Goal: Task Accomplishment & Management: Use online tool/utility

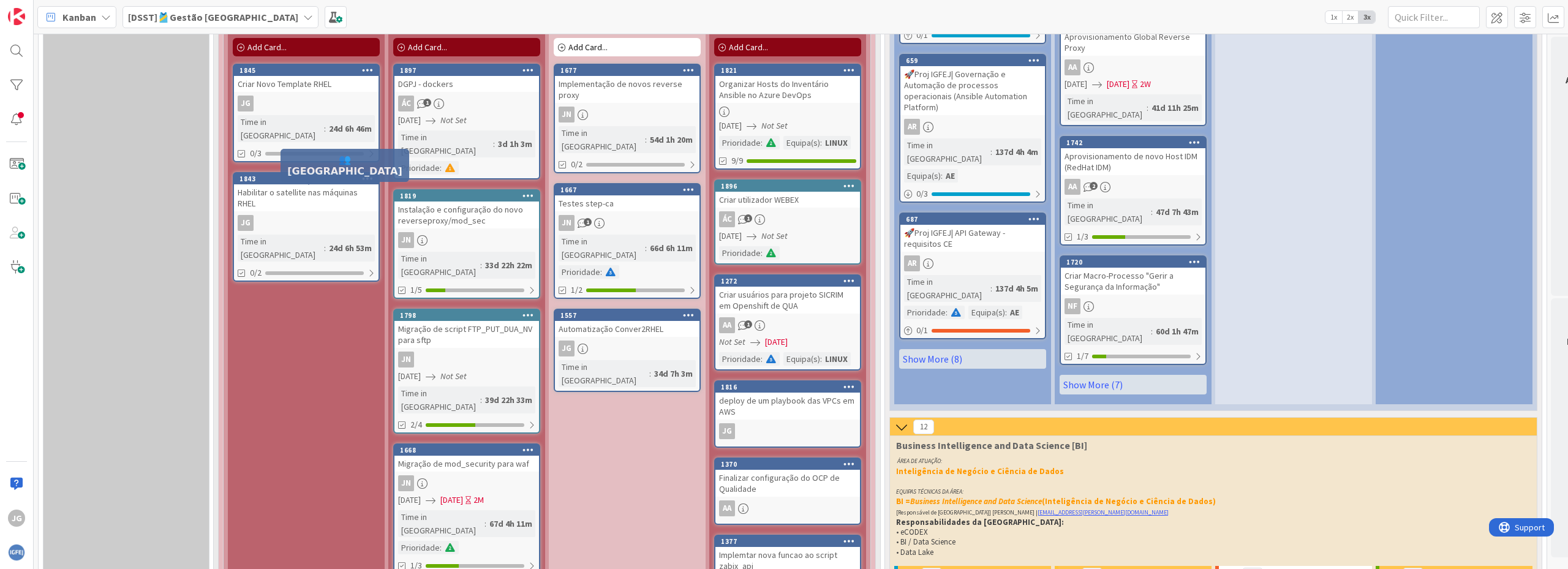
scroll to position [1226, 0]
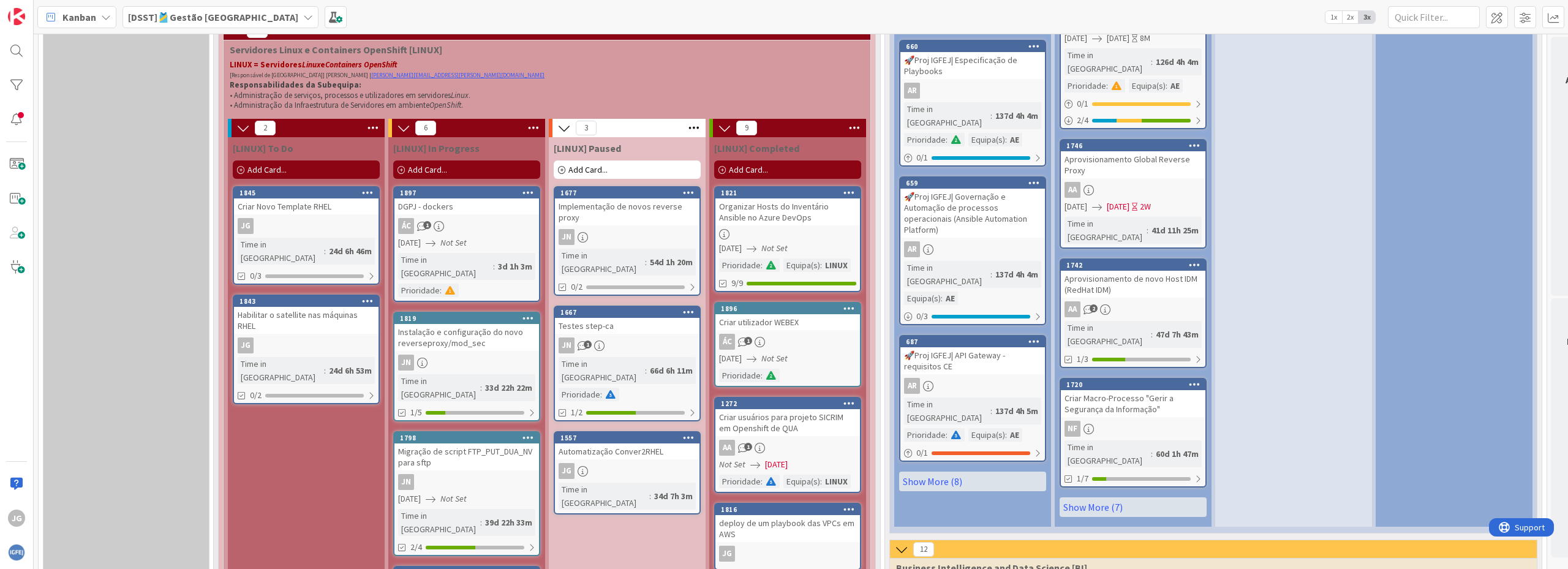
click at [266, 173] on span "Add Card..." at bounding box center [266, 170] width 39 height 11
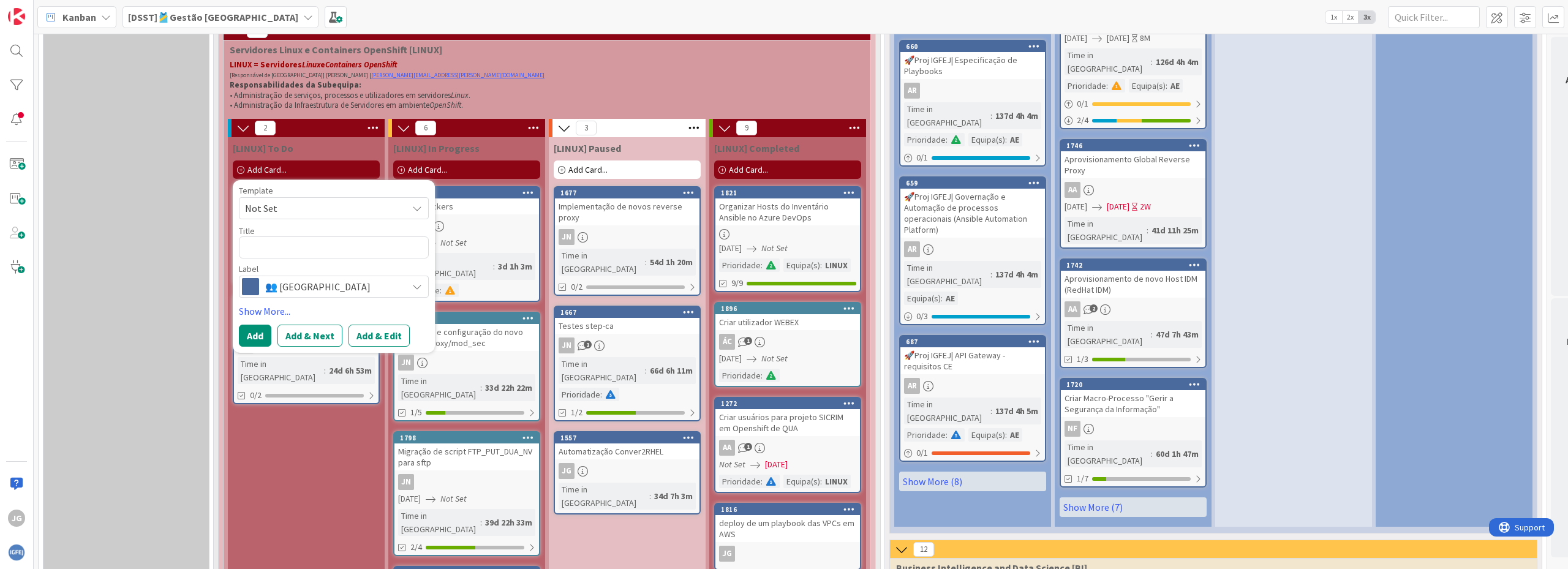
type textarea "x"
type textarea "C"
type textarea "x"
type textarea "Cr"
type textarea "x"
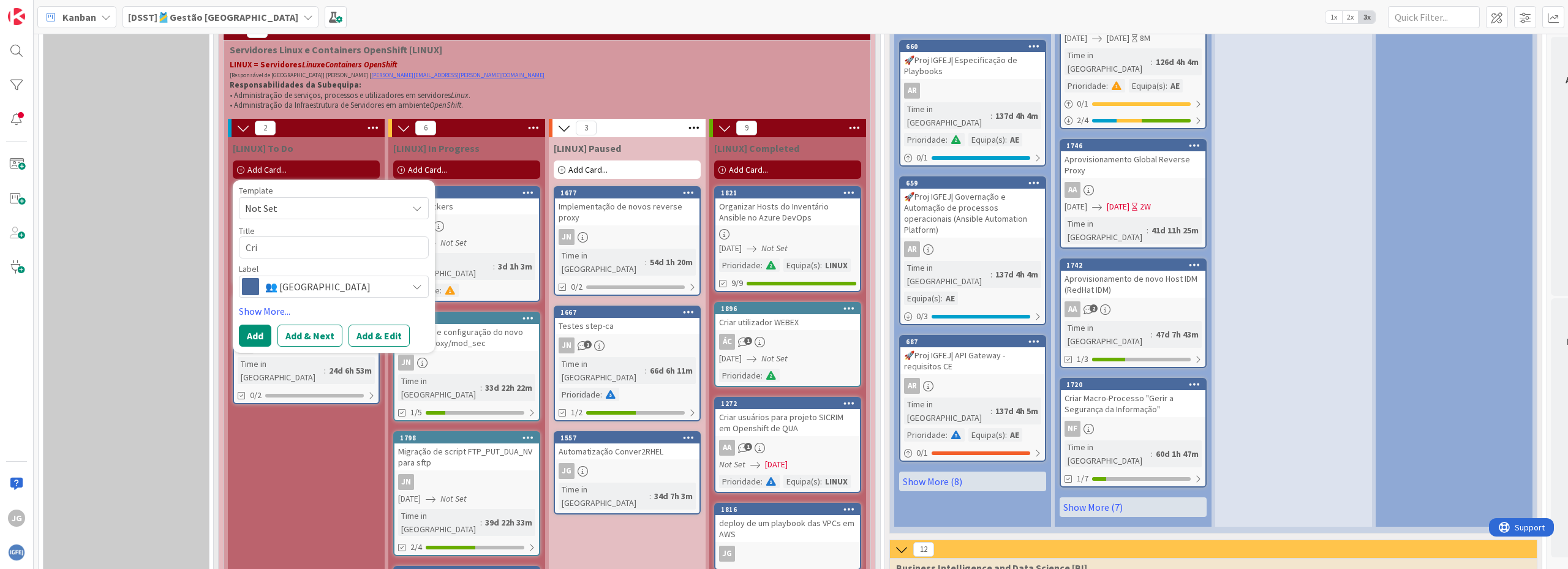
type textarea "Cria"
type textarea "x"
type textarea "Criaç"
type textarea "x"
type textarea "Criaçã"
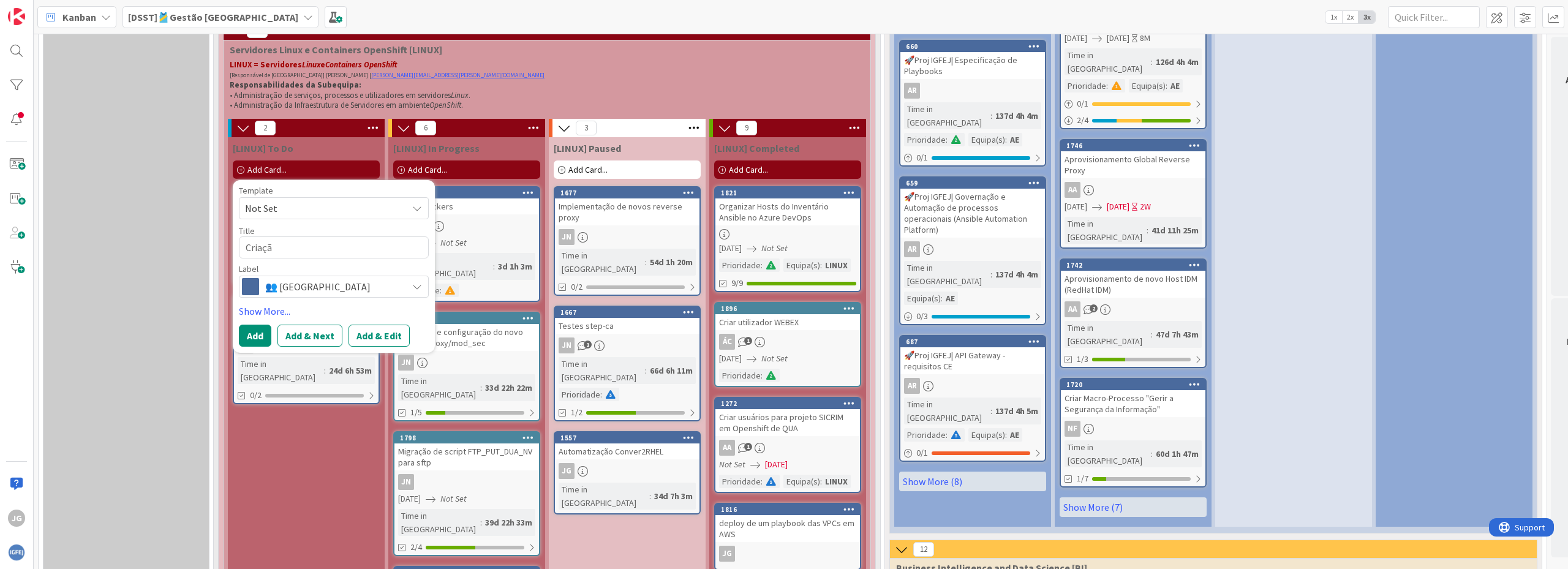
type textarea "x"
type textarea "Criação"
type textarea "x"
type textarea "Criação"
type textarea "x"
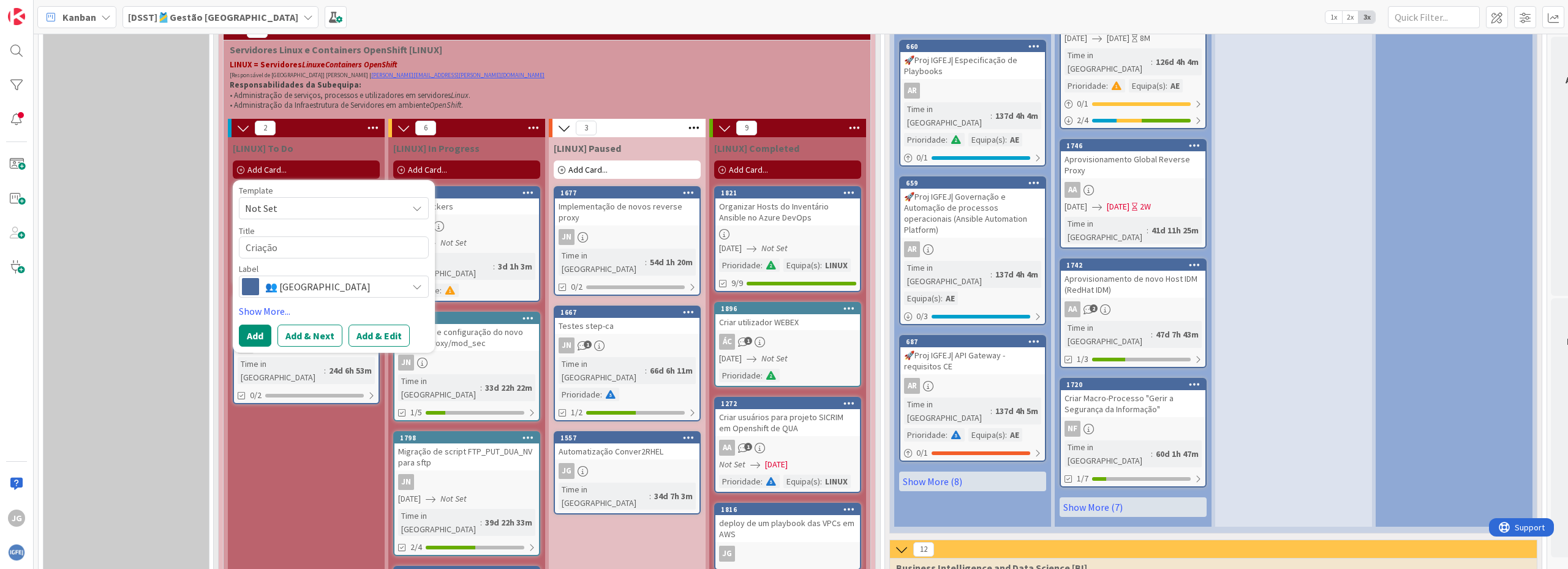
type textarea "Criação d"
type textarea "x"
type textarea "Criação de"
type textarea "x"
type textarea "Criação de"
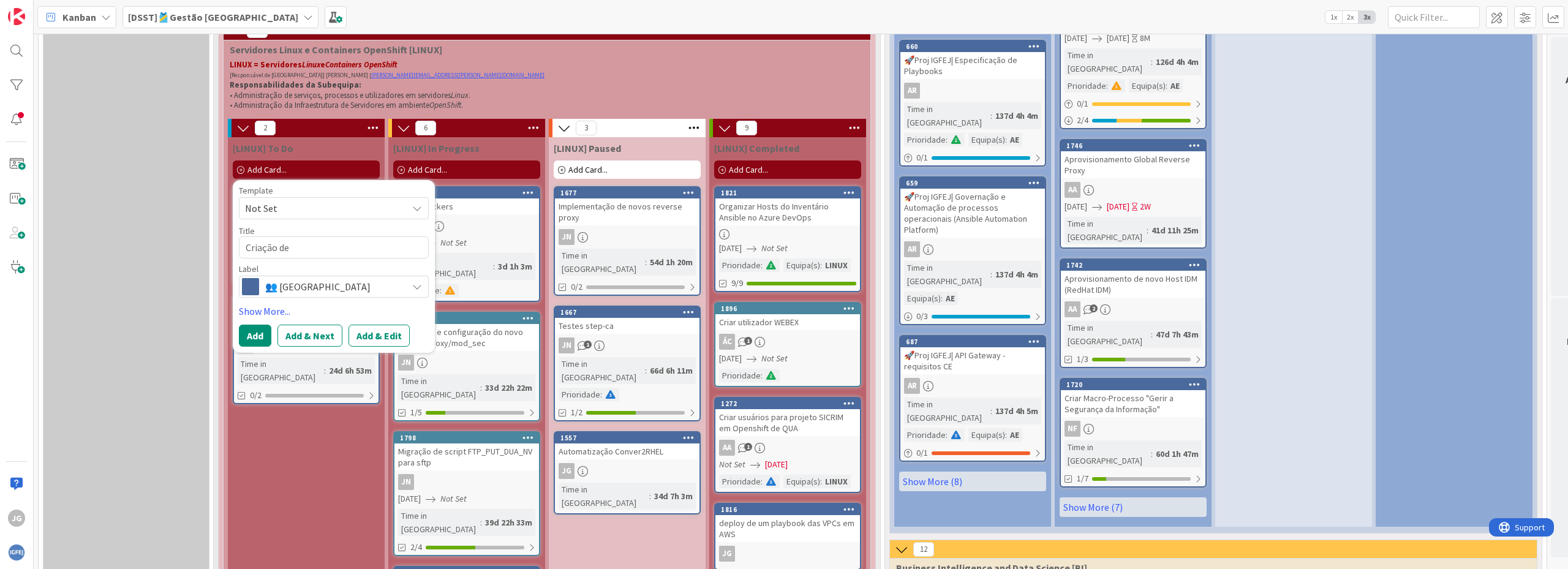
type textarea "x"
type textarea "Criação de p"
type textarea "x"
type textarea "Criação de pi"
type textarea "x"
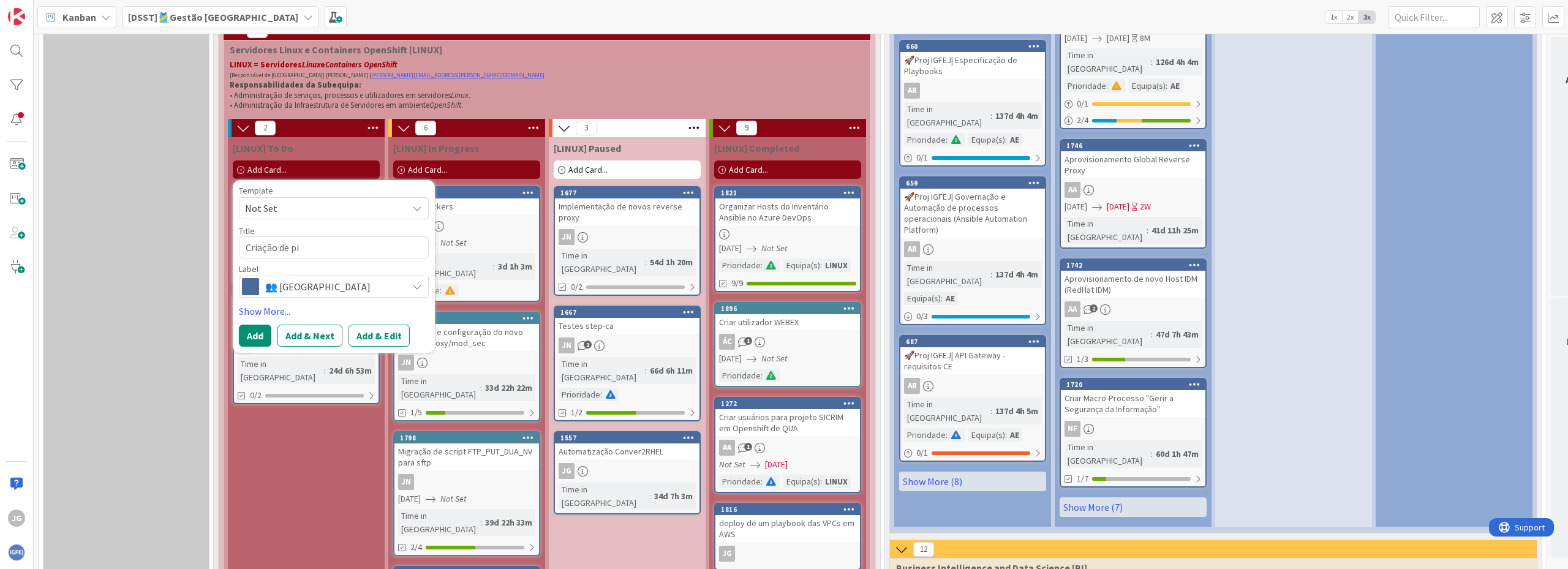
type textarea "Criação de pip"
type textarea "x"
type textarea "Criação de pipe"
type textarea "x"
type textarea "Criação de pipel"
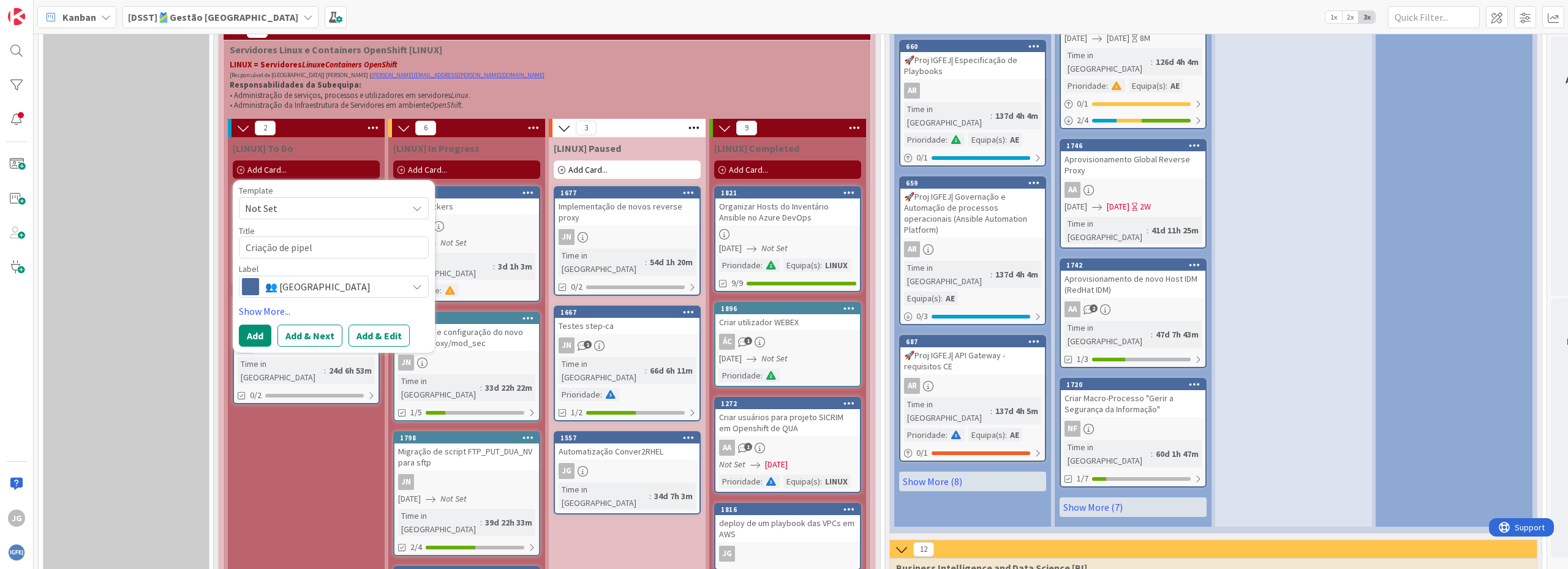
type textarea "x"
type textarea "Criação de pipeli"
type textarea "x"
type textarea "Criação de pipelin"
type textarea "x"
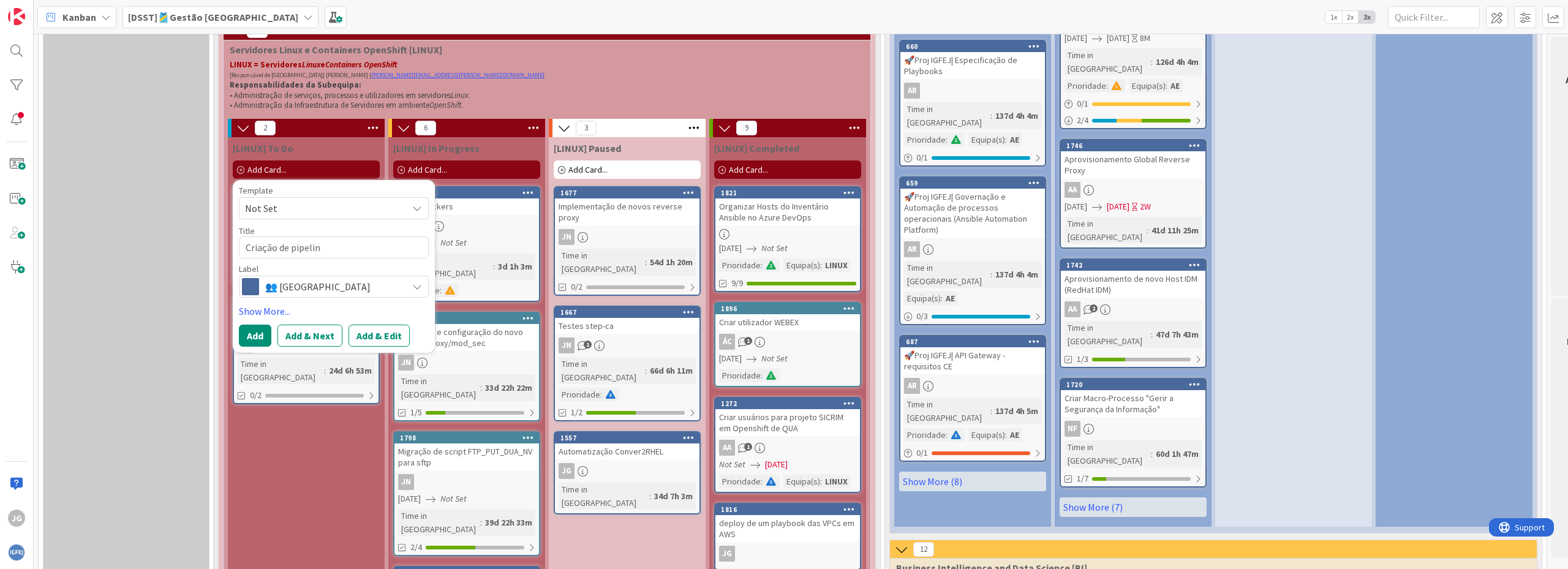
type textarea "Criação de pipeline"
type textarea "x"
type textarea "Criação de pipelines"
type textarea "x"
type textarea "Criação de pipelines"
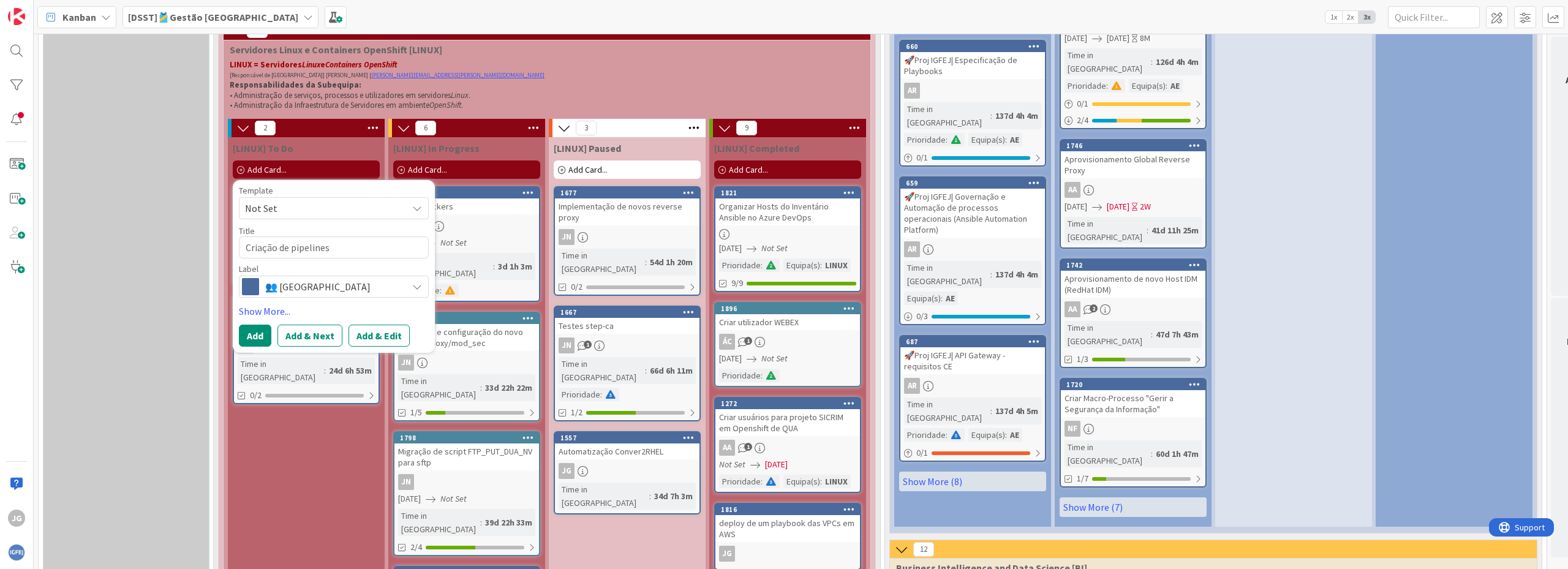
type textarea "x"
type textarea "Criação de pipelines e"
type textarea "x"
type textarea "Criação de pipelines em"
type textarea "x"
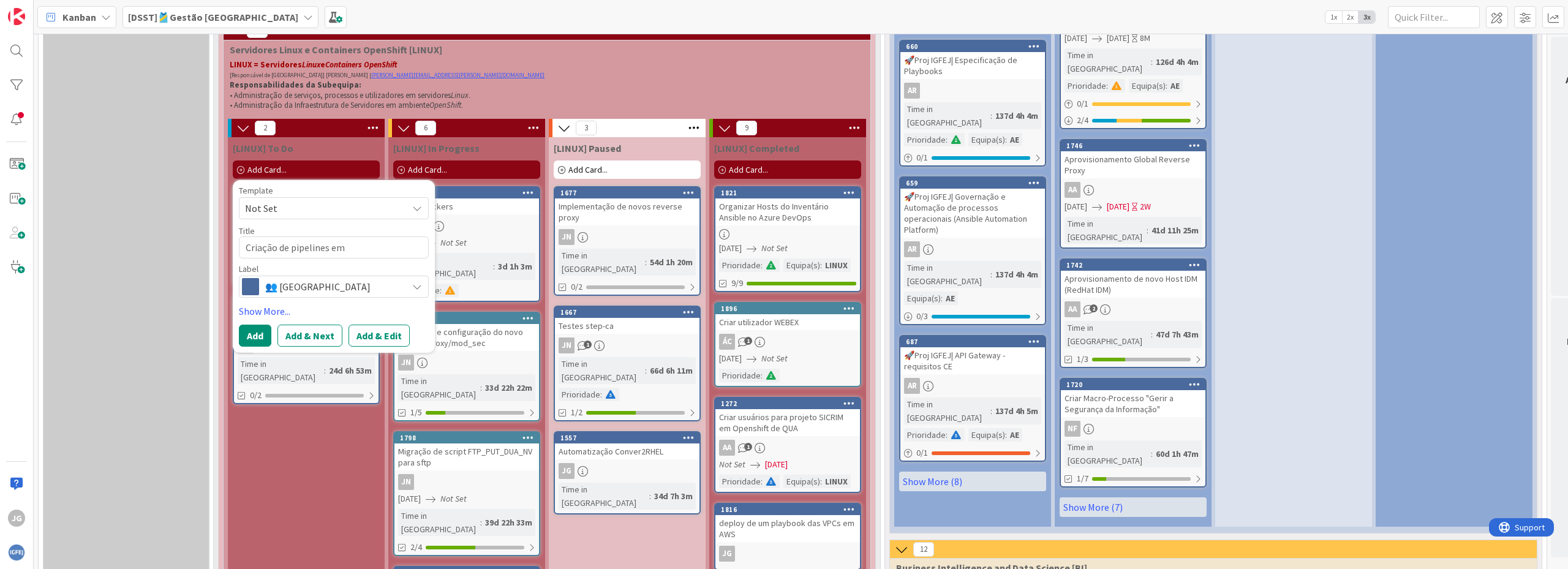
type textarea "Criação de pipelines em"
type textarea "x"
type textarea "Criação de pipelines em A"
type textarea "x"
type textarea "Criação de pipelines em [GEOGRAPHIC_DATA]"
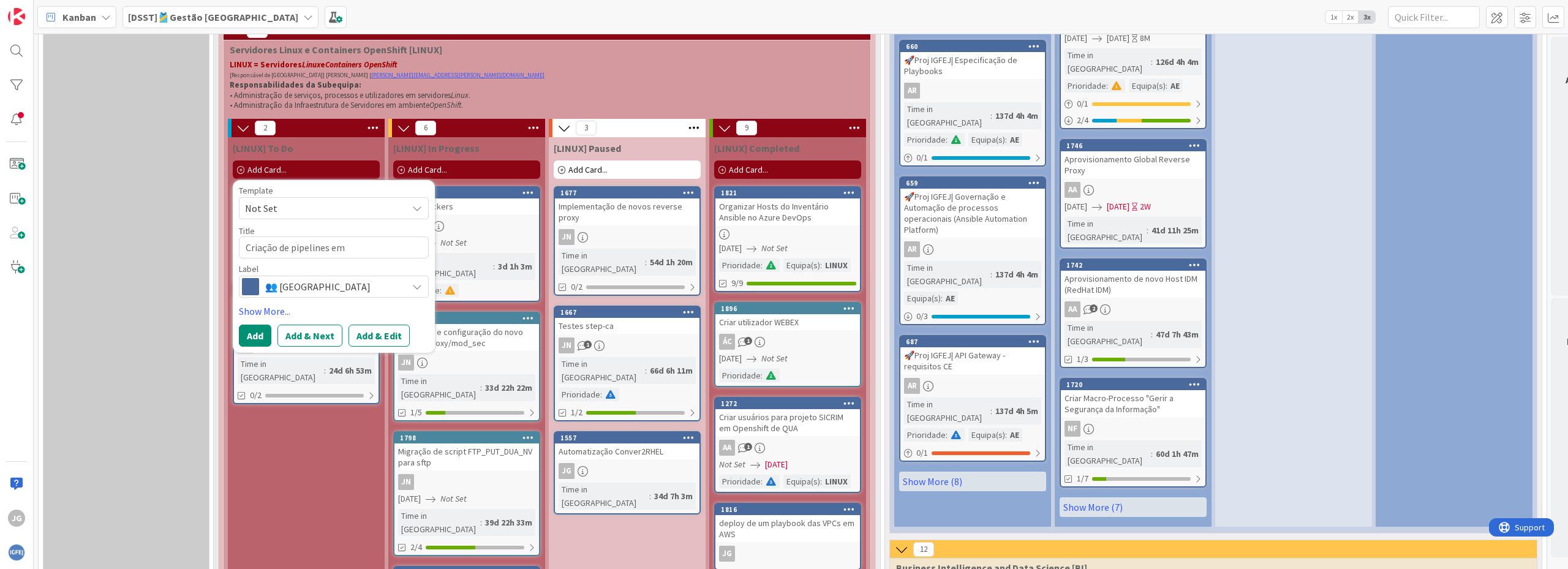
type textarea "x"
type textarea "Criação de pipelines em [GEOGRAPHIC_DATA]"
type textarea "x"
type textarea "Criação de pipelines em [GEOGRAPHIC_DATA]"
type textarea "x"
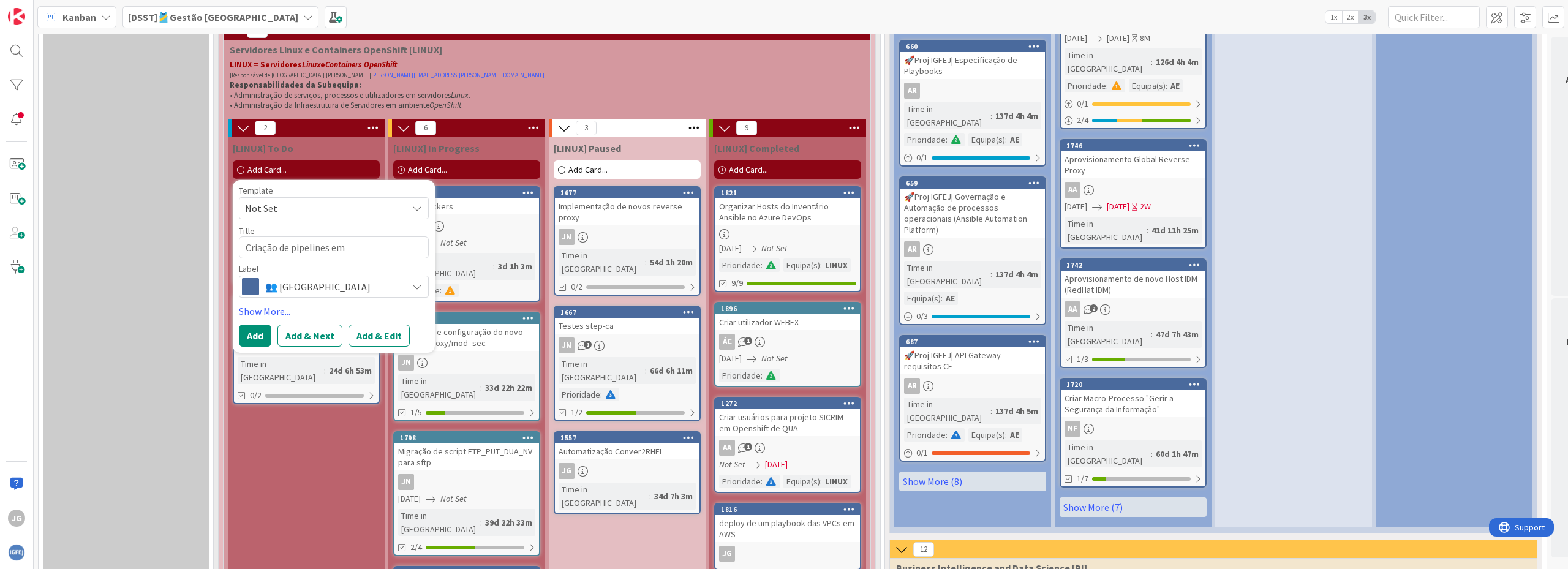
type textarea "Criação de pipelines em [GEOGRAPHIC_DATA]"
type textarea "x"
type textarea "Criação de pipelines em [GEOGRAPHIC_DATA]"
type textarea "x"
type textarea "Criação de pipelines em [GEOGRAPHIC_DATA]"
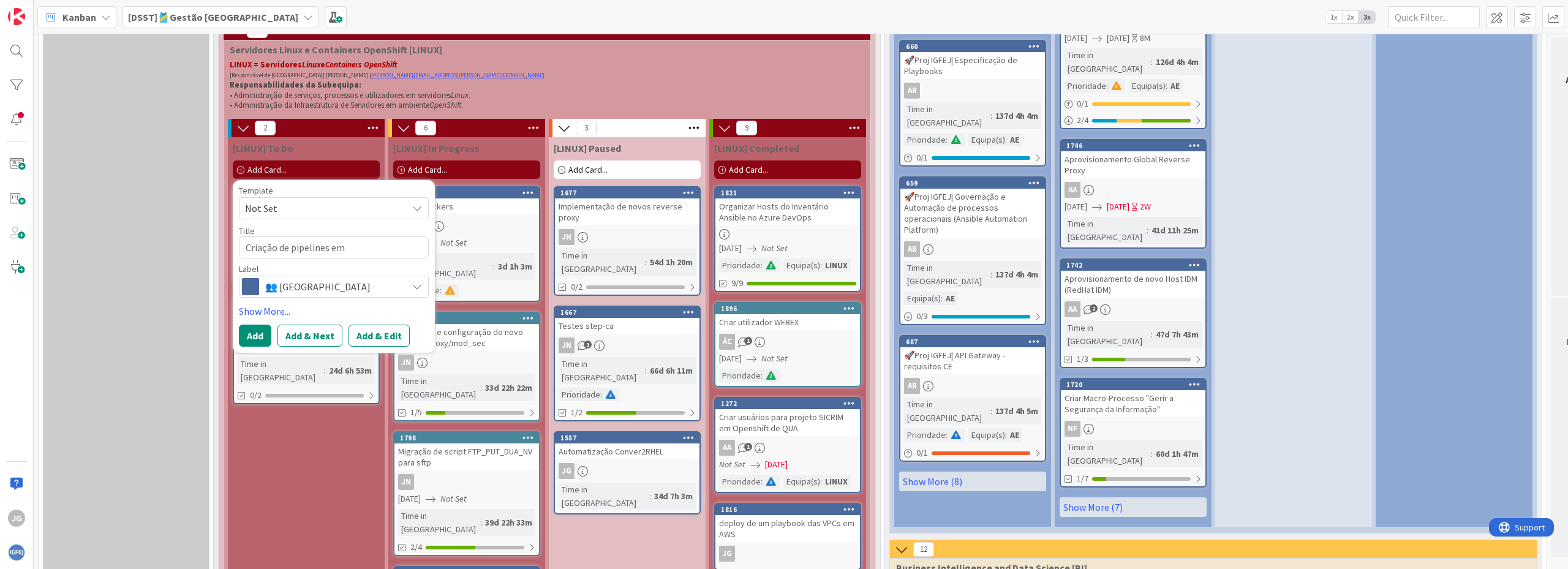
type textarea "x"
type textarea "Criação de pipelines em [GEOGRAPHIC_DATA]"
type textarea "x"
type textarea "Criação de pipelines em AZDevops p"
type textarea "x"
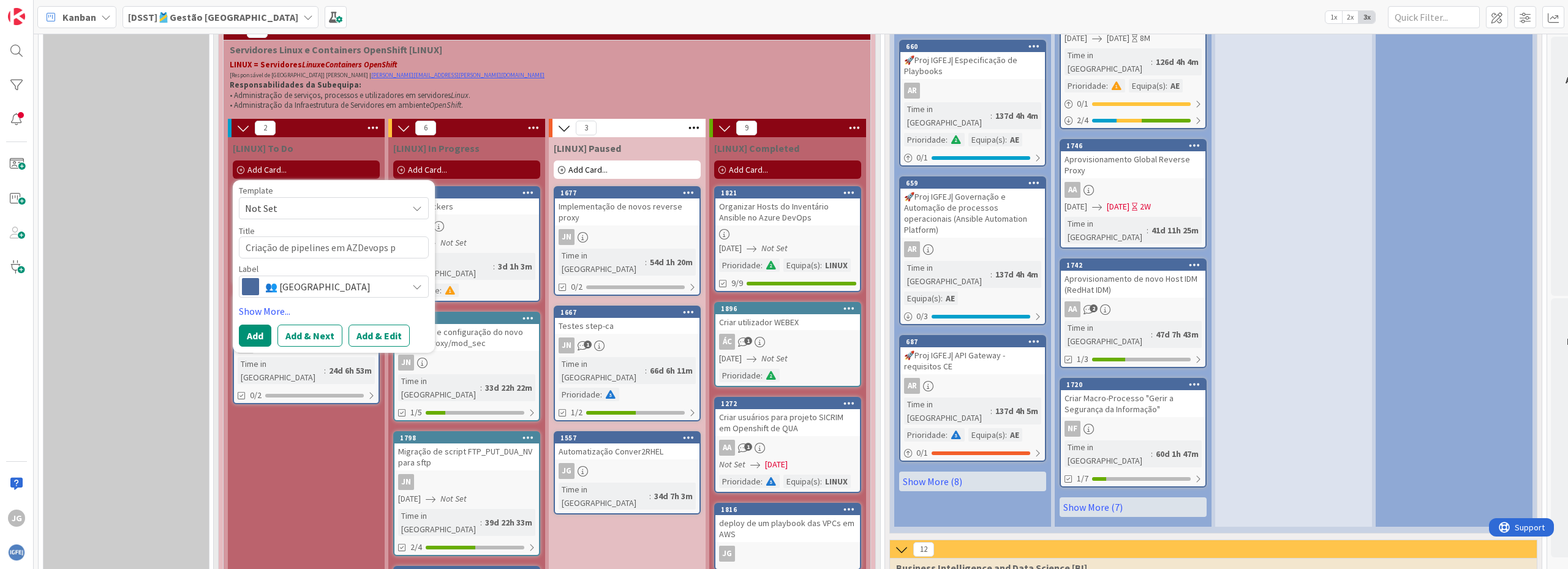
type textarea "Criação de pipelines em AZDevops pa"
type textarea "x"
type textarea "Criação de pipelines em [GEOGRAPHIC_DATA] par"
type textarea "x"
type textarea "Criação de pipelines em AZDevops para"
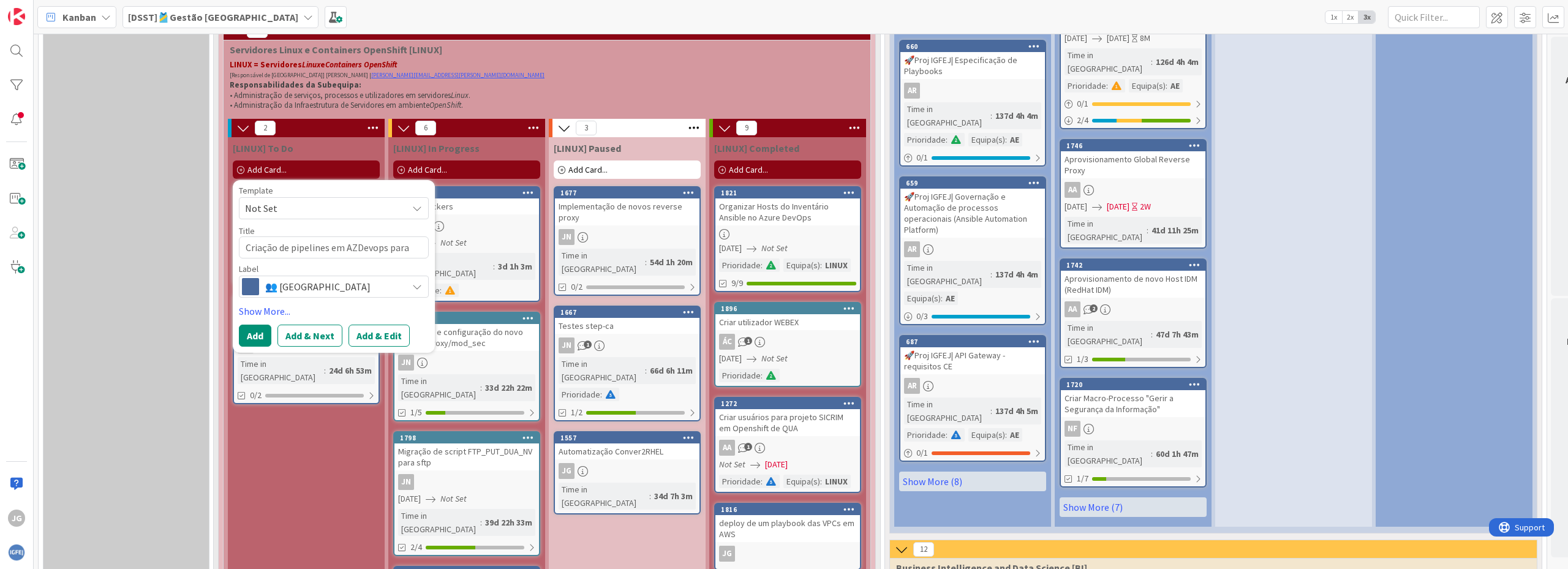
type textarea "x"
type textarea "Criação de pipelines em AZDevops para"
type textarea "x"
type textarea "Criação de pipelines em AZDevops para A"
type textarea "x"
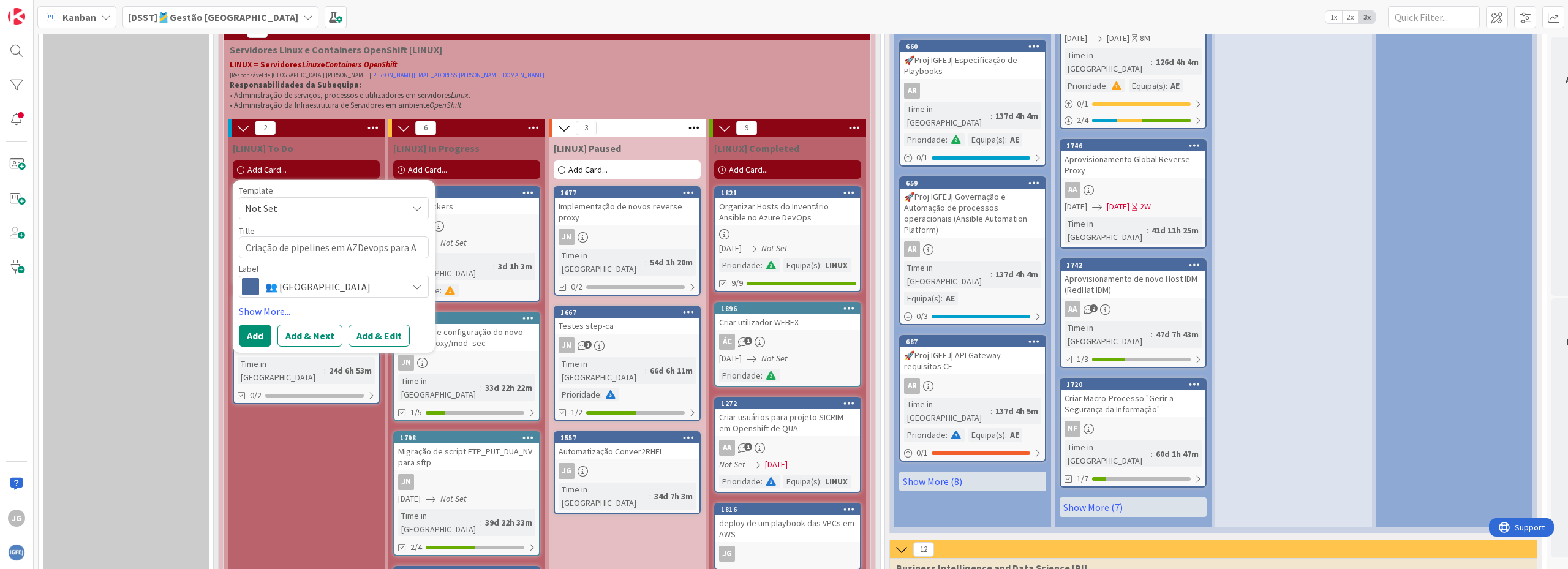
type textarea "Criação de pipelines em AZDevops para AW"
type textarea "x"
type textarea "Criação de pipelines em AZDevops para AWS"
click at [242, 350] on button "Add" at bounding box center [255, 351] width 33 height 22
